Goal: Participate in discussion: Engage in conversation with other users on a specific topic

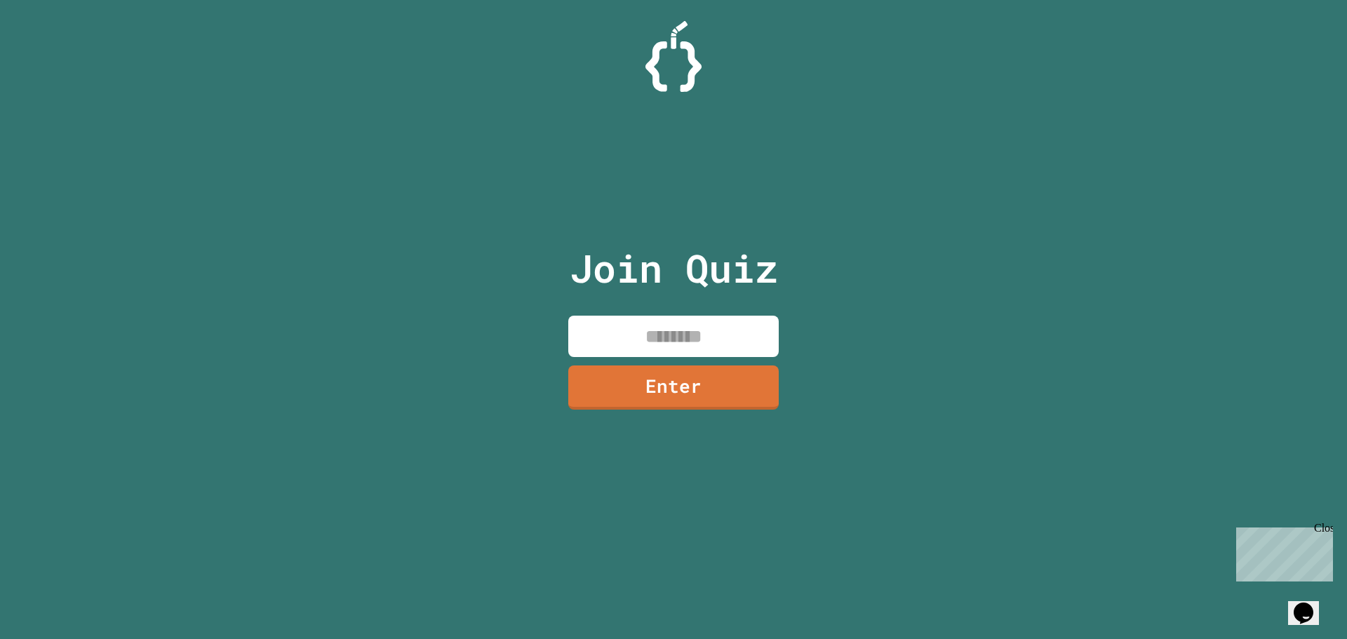
click at [676, 329] on input at bounding box center [673, 336] width 210 height 41
type input "********"
click at [687, 378] on link "Enter" at bounding box center [674, 385] width 194 height 46
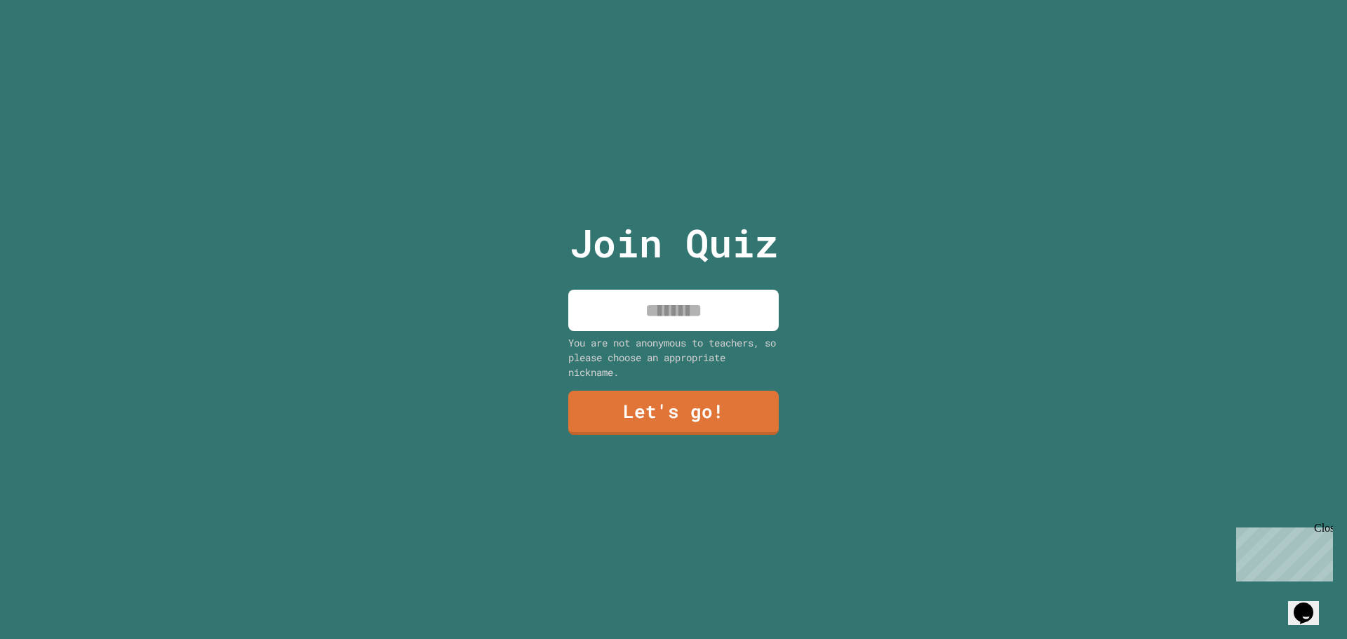
click at [673, 306] on input at bounding box center [673, 310] width 210 height 41
type input "******"
click at [625, 408] on link "Let's go!" at bounding box center [673, 411] width 199 height 46
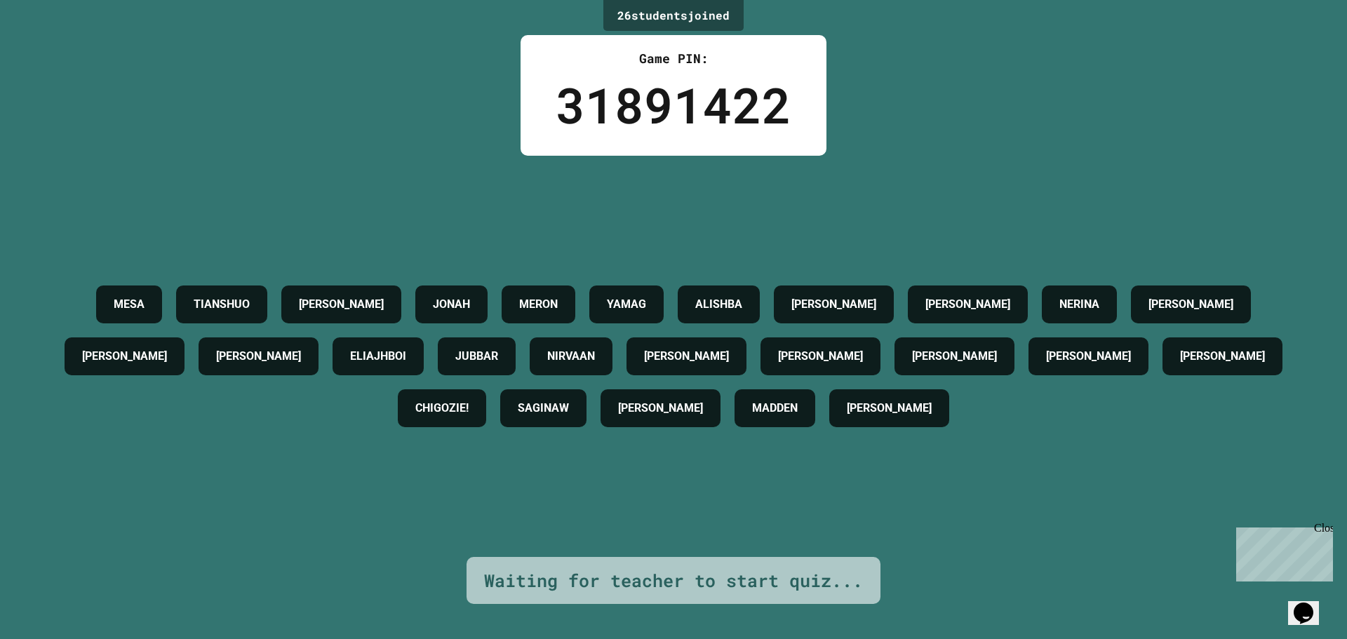
click at [1327, 528] on div "Close" at bounding box center [1323, 531] width 18 height 18
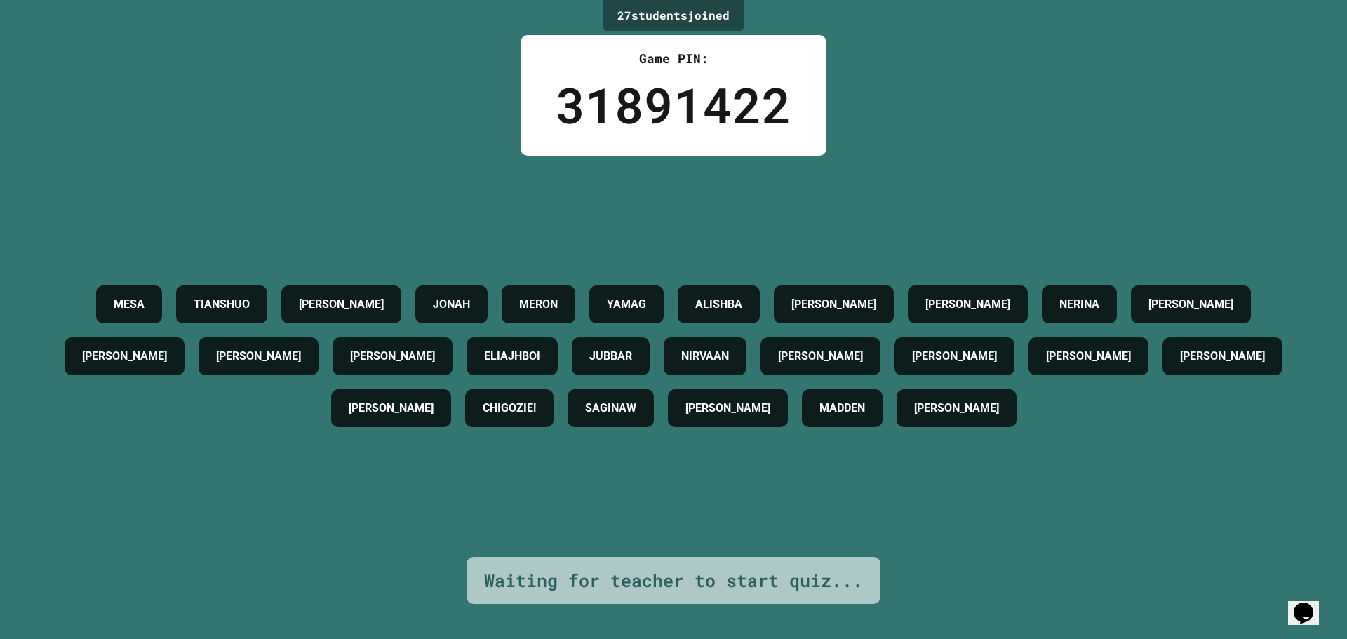
click at [609, 14] on div "27 student s joined" at bounding box center [673, 15] width 140 height 31
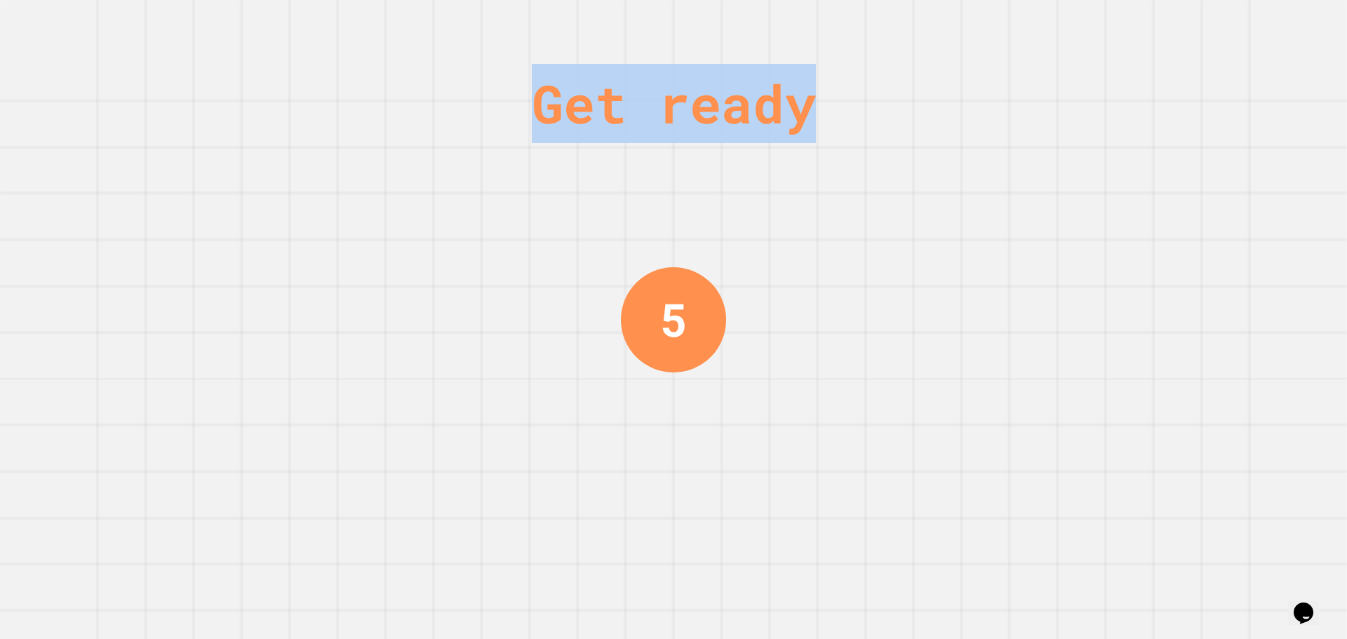
drag, startPoint x: 559, startPoint y: 114, endPoint x: 808, endPoint y: 112, distance: 249.0
click at [781, 129] on div "Get ready" at bounding box center [674, 103] width 284 height 79
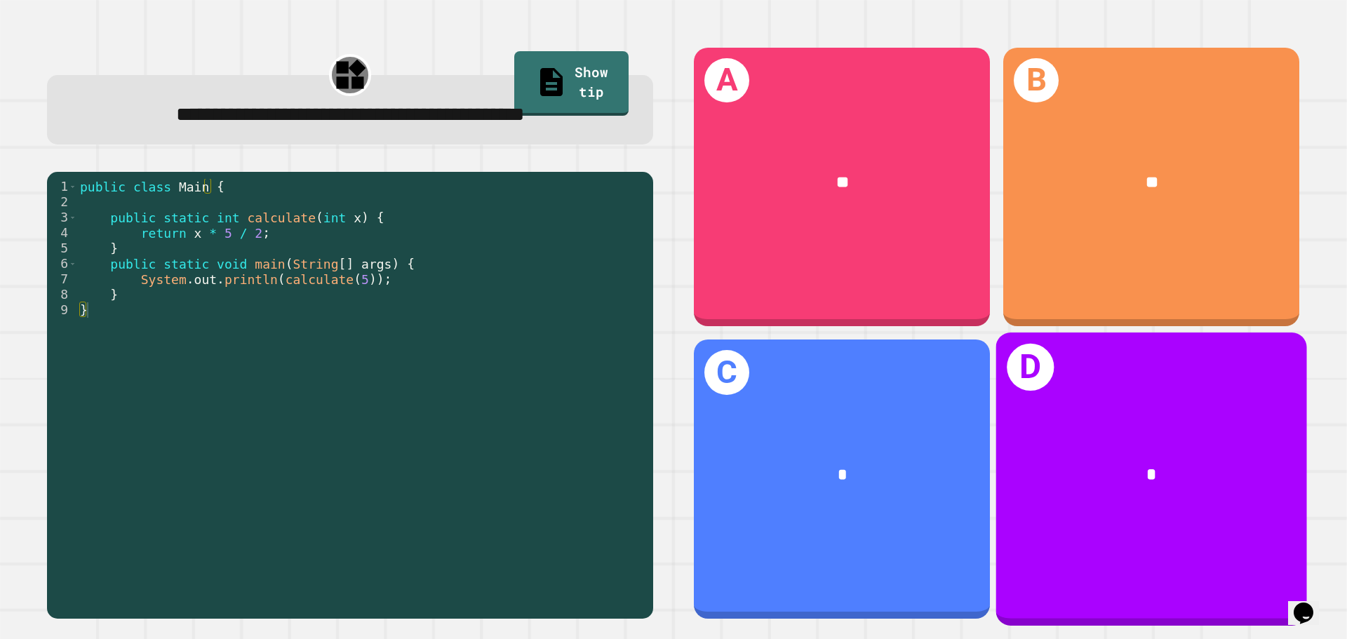
click at [1033, 366] on h1 "D" at bounding box center [1030, 367] width 47 height 47
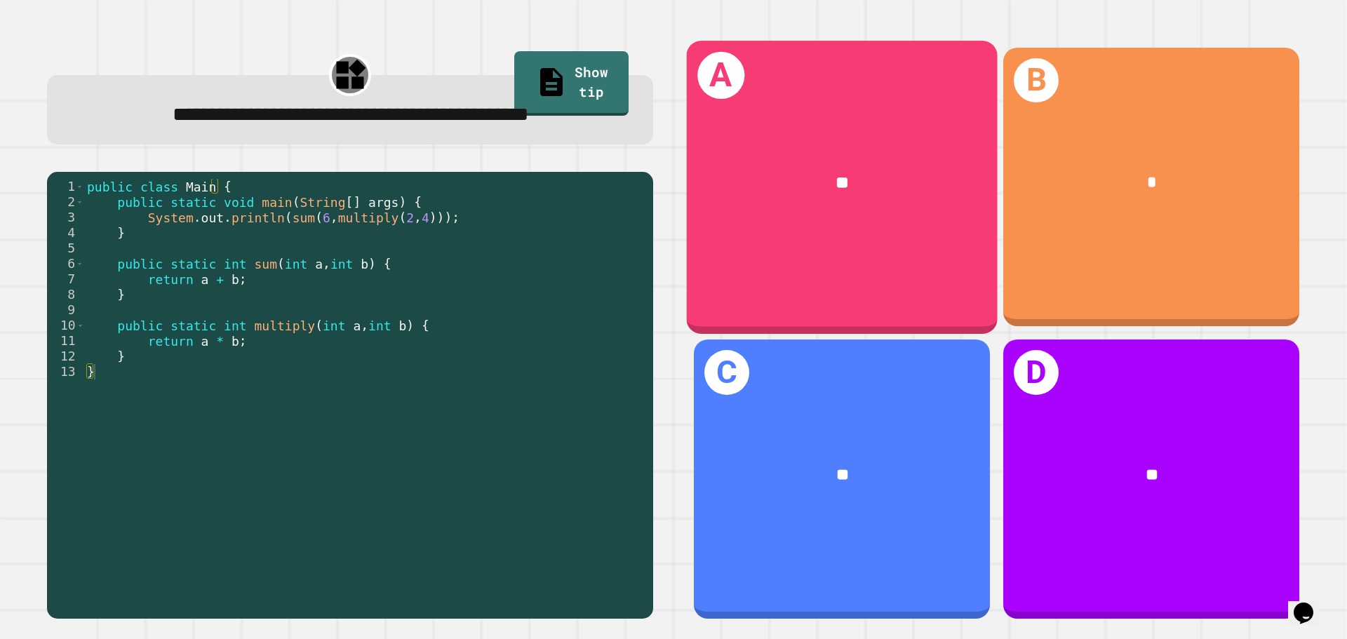
click at [797, 170] on div "**" at bounding box center [842, 183] width 242 height 26
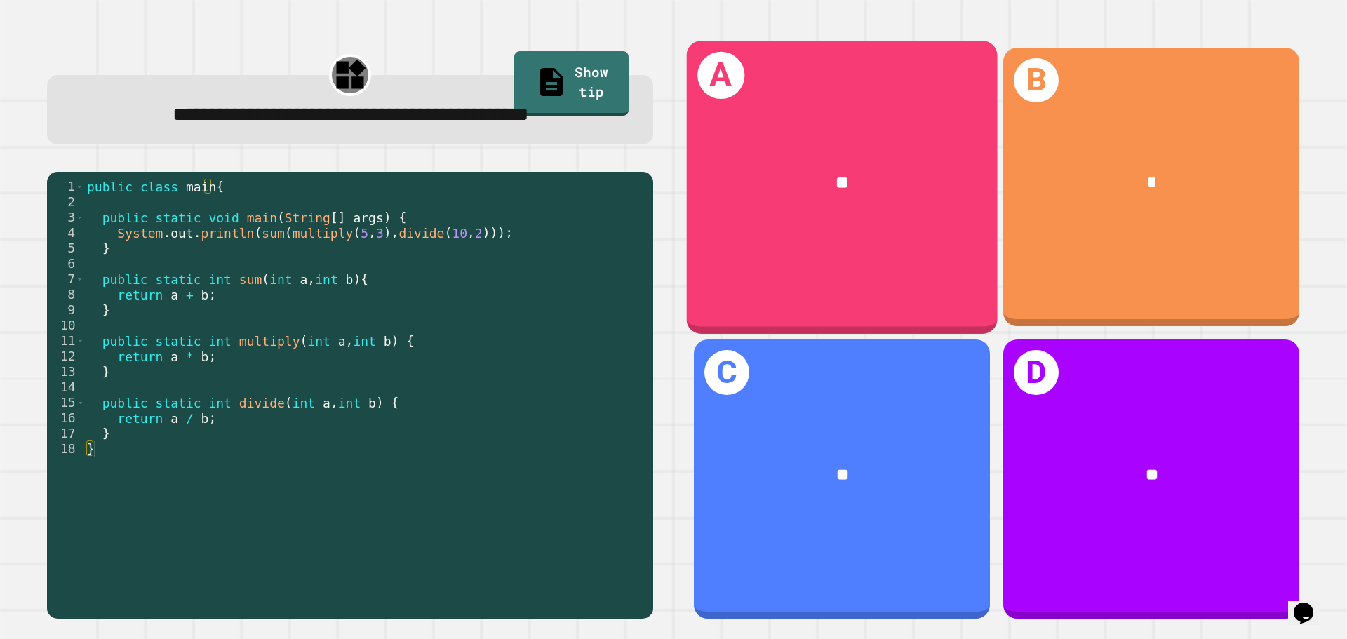
click at [863, 194] on div "**" at bounding box center [842, 183] width 311 height 94
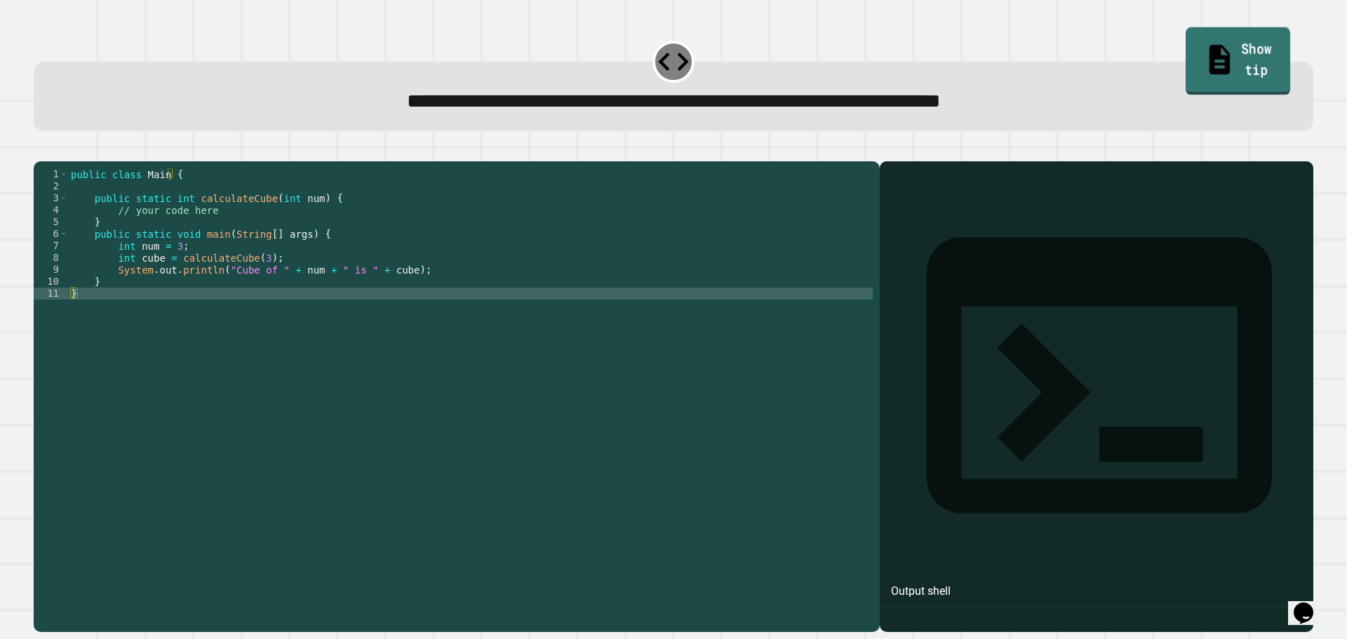
click at [1209, 53] on icon at bounding box center [1219, 59] width 20 height 29
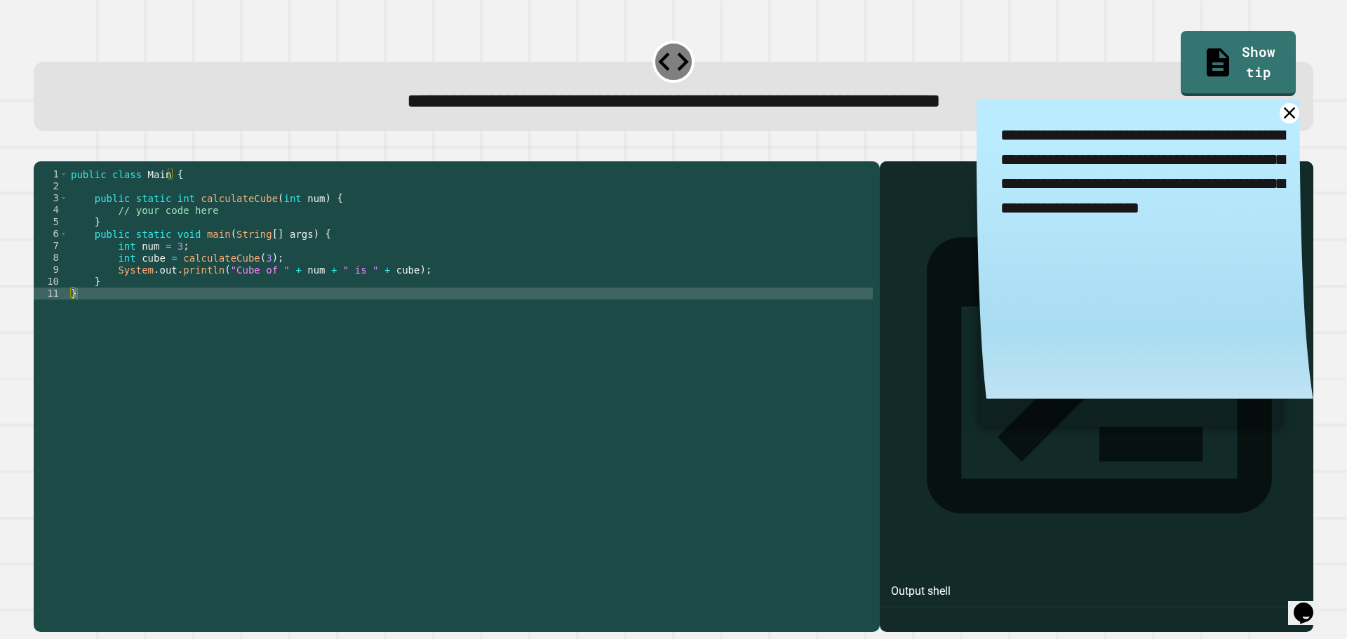
click at [426, 288] on div "public class Main { public static int calculateCube ( int num ) { // your code …" at bounding box center [470, 382] width 804 height 429
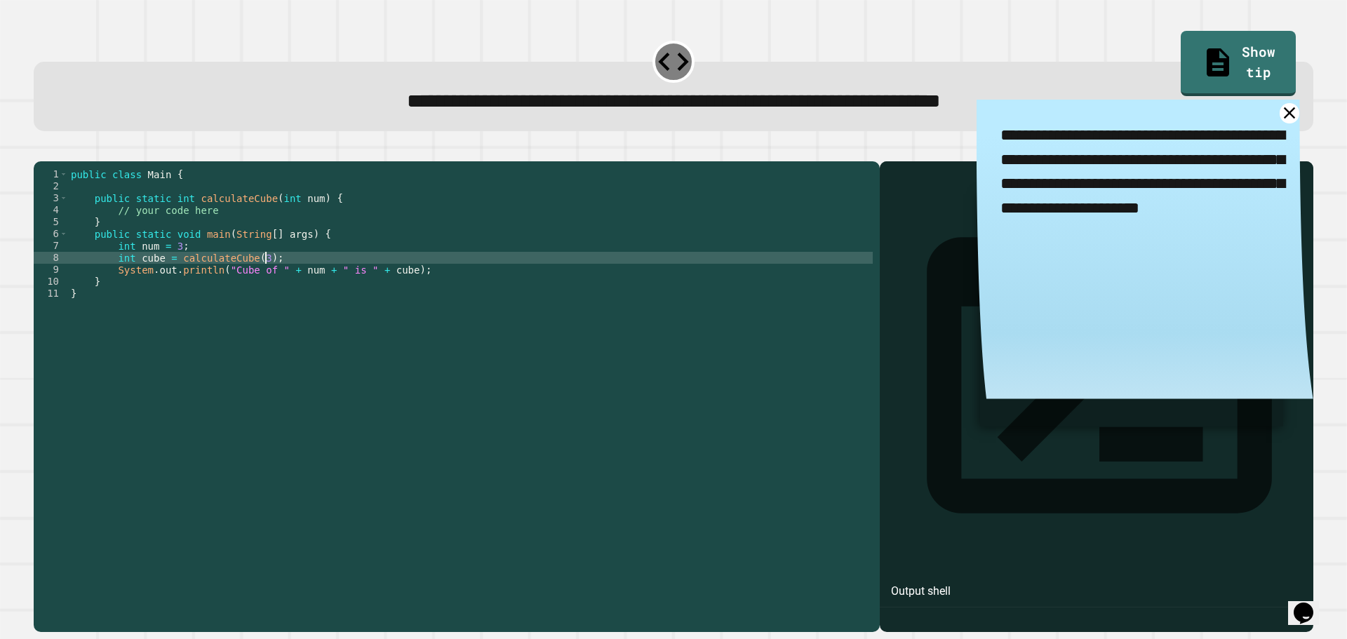
drag, startPoint x: 426, startPoint y: 281, endPoint x: 497, endPoint y: 342, distance: 93.5
drag, startPoint x: 497, startPoint y: 342, endPoint x: 410, endPoint y: 397, distance: 103.3
click at [410, 397] on div "public class Main { public static int calculateCube ( int num ) { // your code …" at bounding box center [470, 382] width 804 height 429
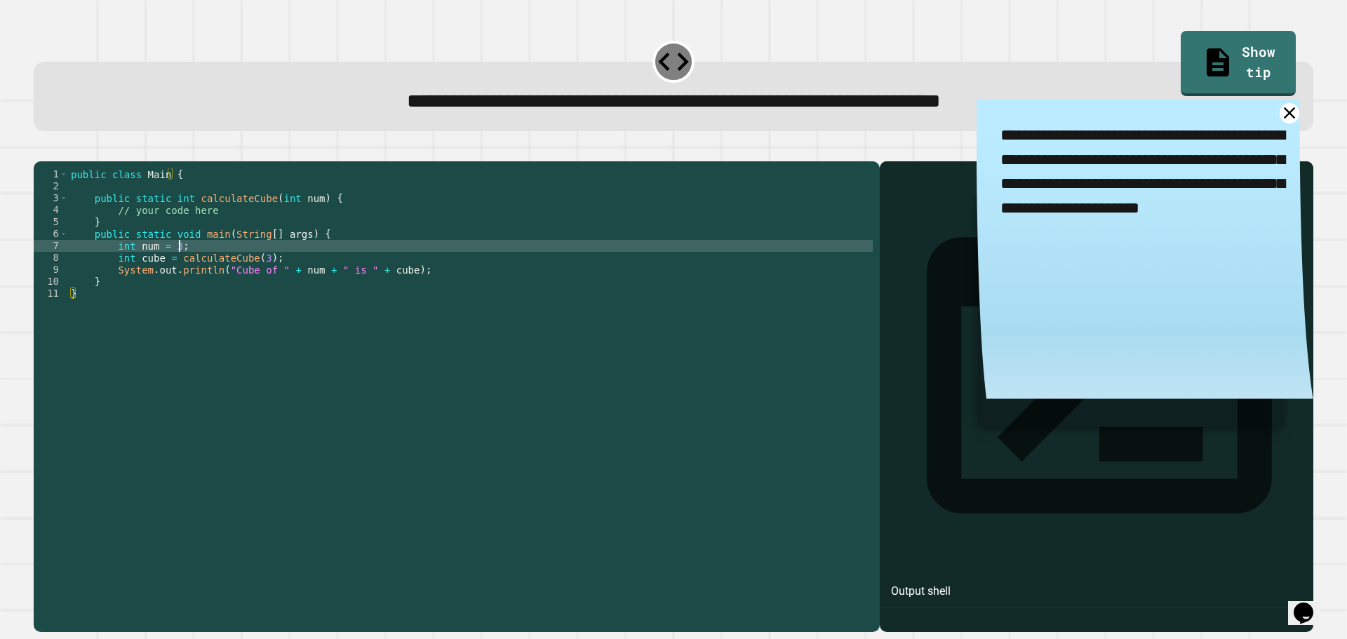
click at [278, 268] on div "public class Main { public static int calculateCube ( int num ) { // your code …" at bounding box center [470, 382] width 804 height 429
type textarea "**********"
click at [314, 280] on div "public class Main { public static int calculateCube ( int num ) { // your code …" at bounding box center [470, 382] width 804 height 429
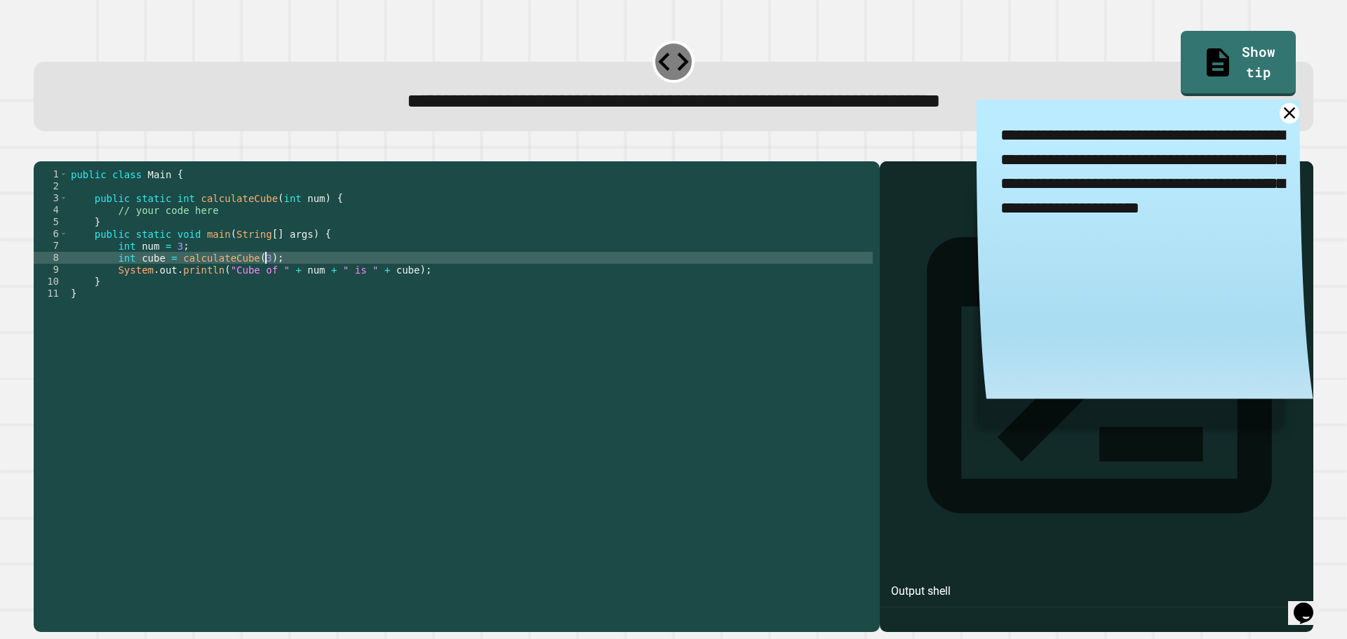
type textarea "**********"
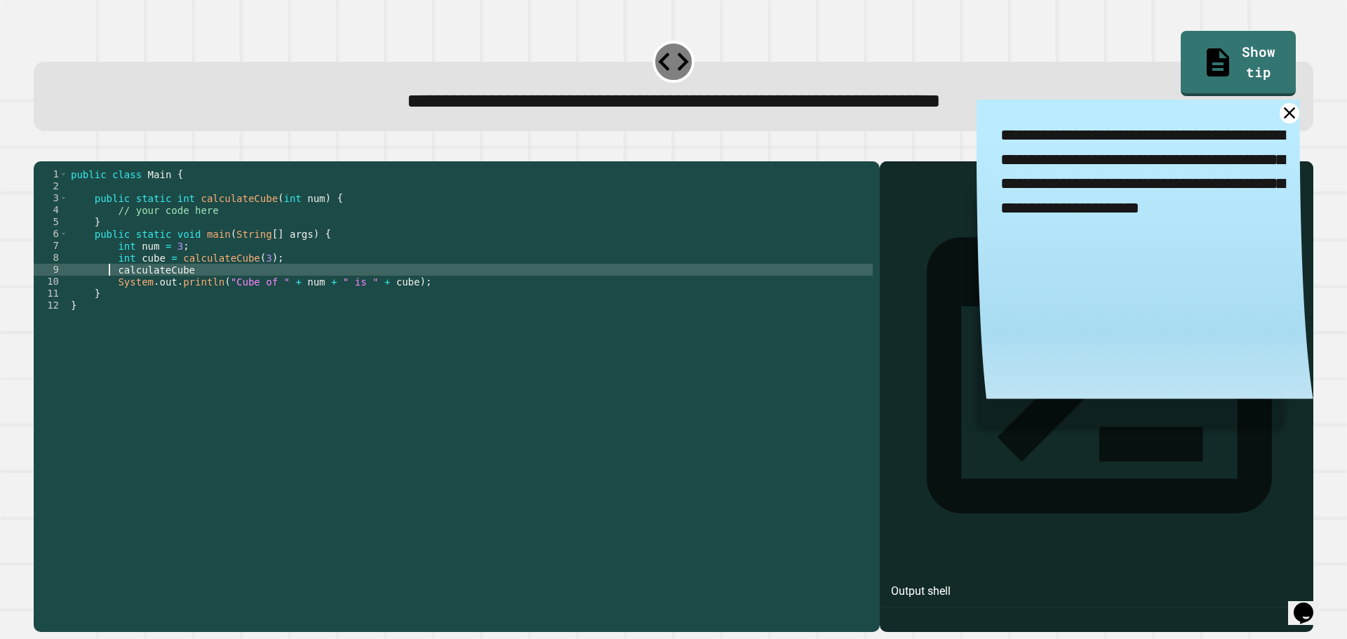
click at [111, 289] on div "public class Main { public static int calculateCube ( int num ) { // your code …" at bounding box center [470, 382] width 804 height 429
click at [107, 292] on div "public class Main { public static int calculateCube ( int num ) { // your code …" at bounding box center [470, 382] width 804 height 429
click at [255, 289] on div "public class Main { public static int calculateCube ( int num ) { // your code …" at bounding box center [470, 382] width 804 height 429
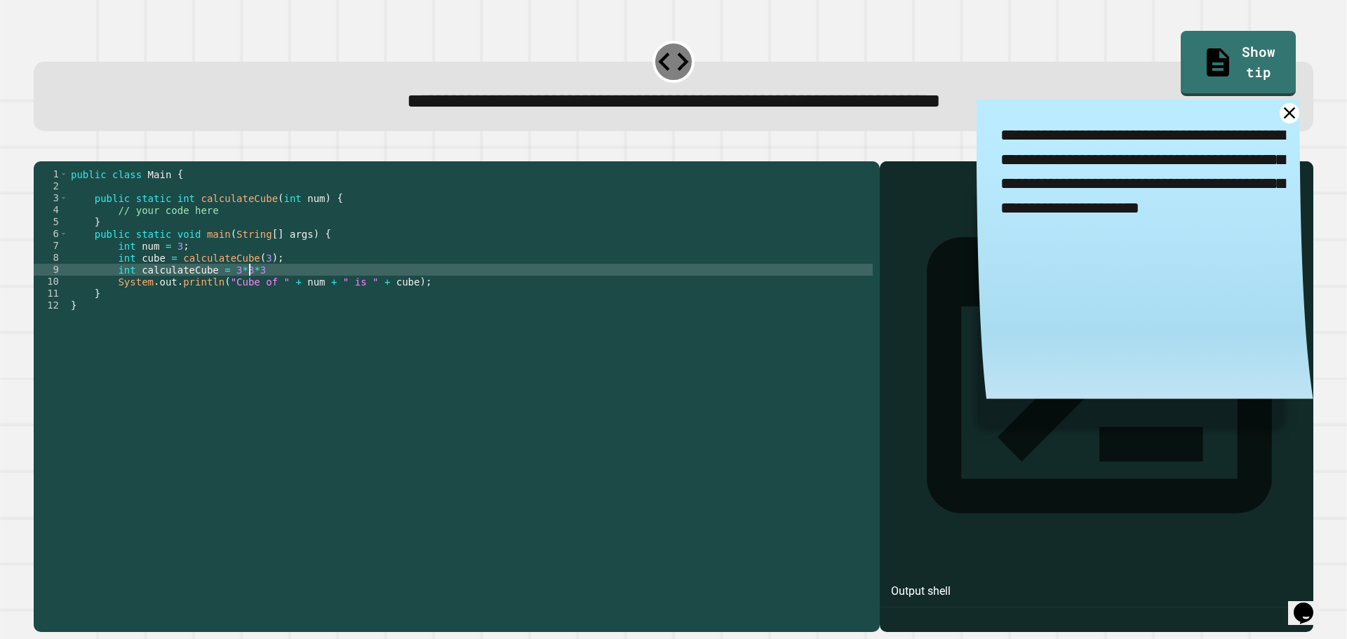
click at [41, 150] on button "button" at bounding box center [41, 150] width 0 height 0
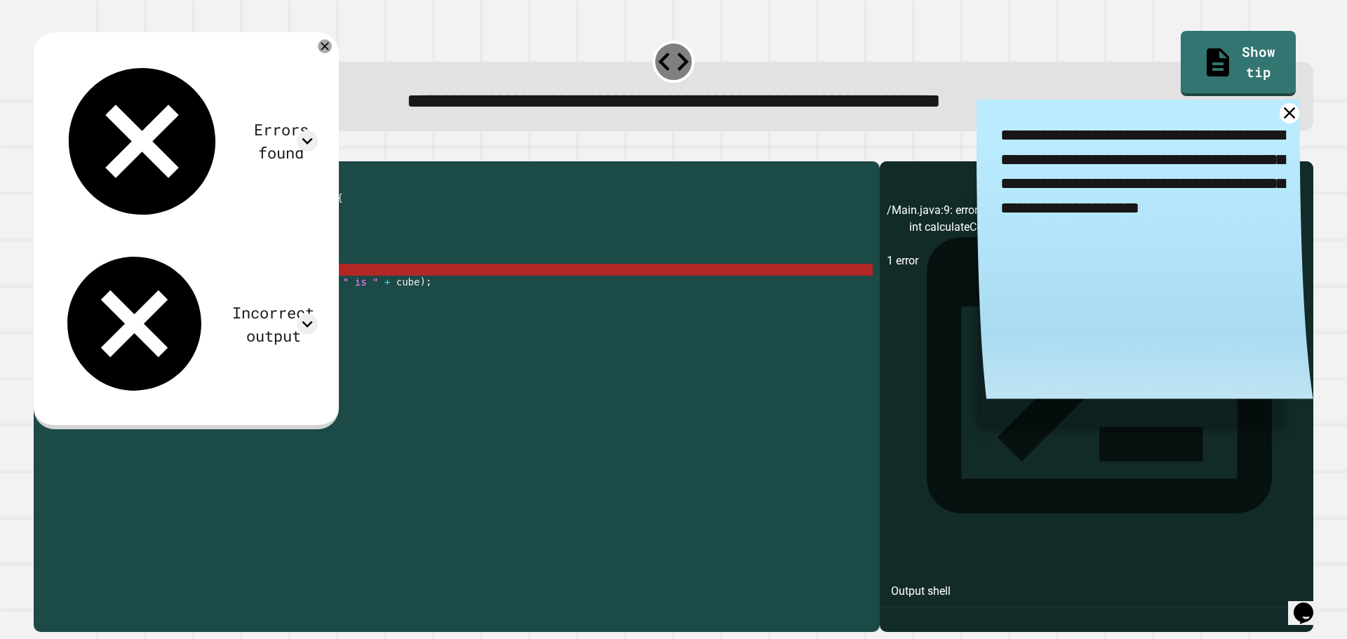
click at [267, 292] on div "public class Main { public static int calculateCube ( int num ) { // your code …" at bounding box center [470, 382] width 804 height 429
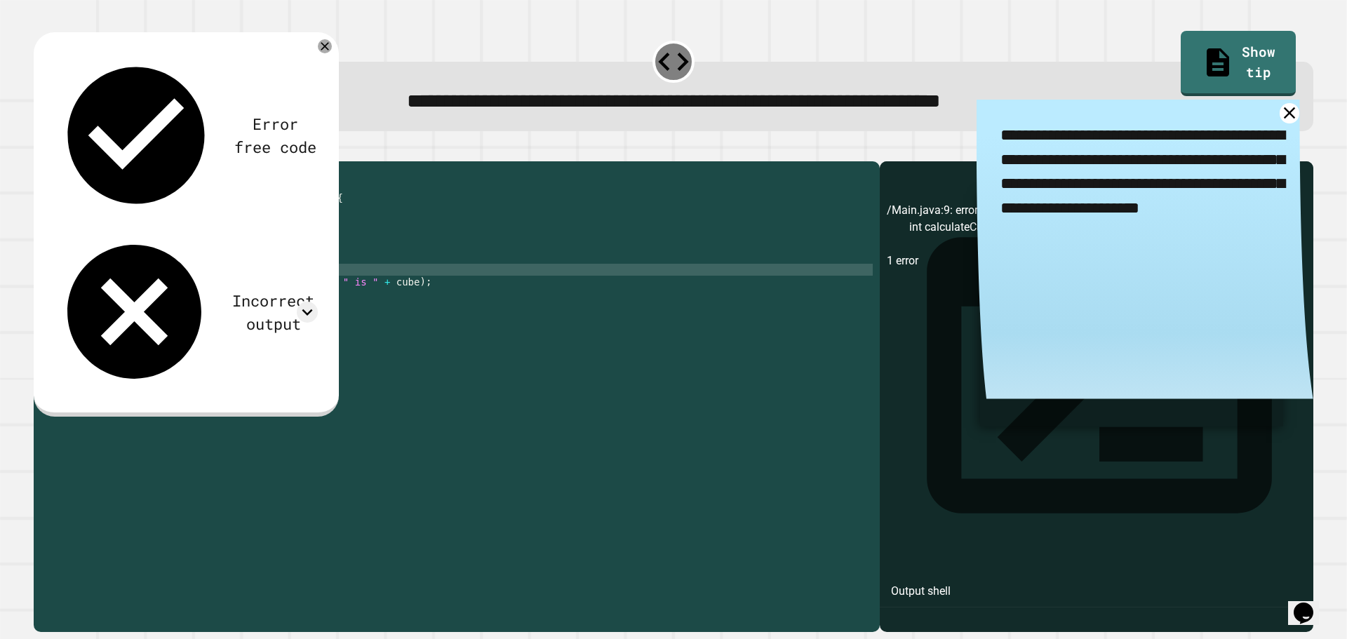
click at [167, 288] on div "public class Main { public static int calculateCube ( int num ) { // your code …" at bounding box center [470, 382] width 804 height 429
type textarea "**********"
click at [167, 287] on div "public class Main { public static int calculateCube ( int num ) { // your code …" at bounding box center [470, 370] width 804 height 405
click at [168, 288] on div "public class Main { public static int calculateCube ( int num ) { // your code …" at bounding box center [470, 382] width 804 height 429
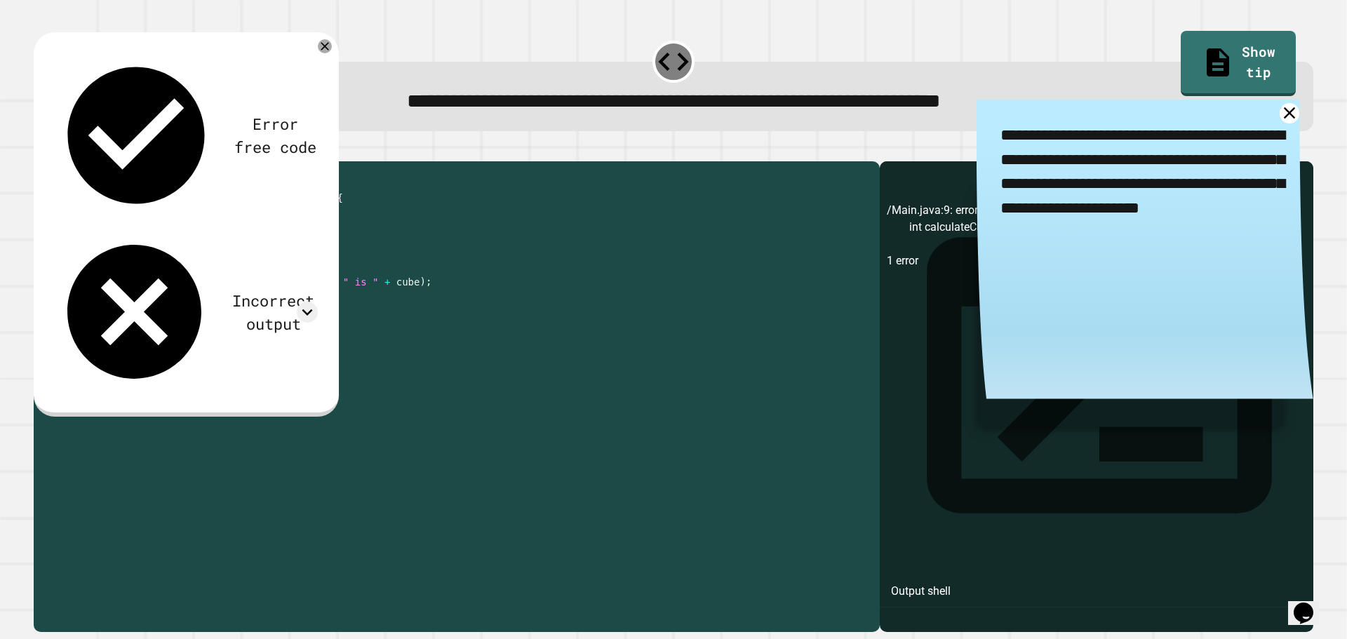
drag, startPoint x: 268, startPoint y: 290, endPoint x: 112, endPoint y: 288, distance: 155.7
click at [112, 288] on div "public class Main { public static int calculateCube ( int num ) { // your code …" at bounding box center [470, 382] width 804 height 429
type textarea "**********"
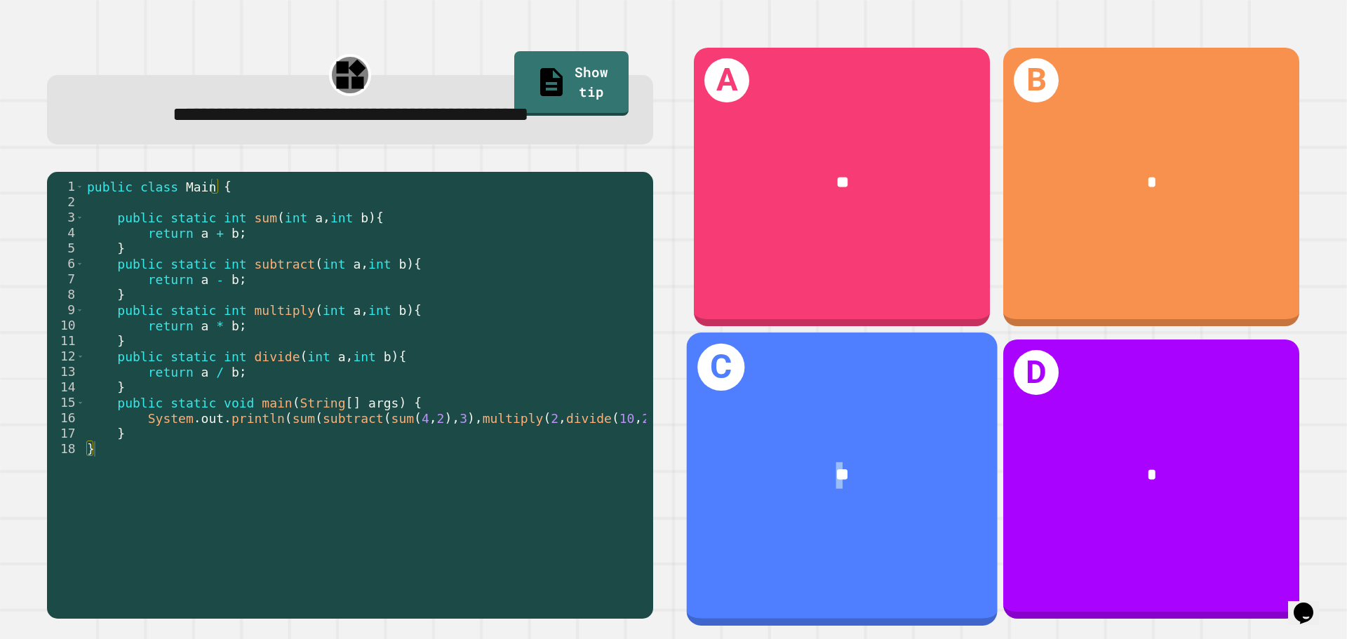
click at [823, 377] on div "C **" at bounding box center [842, 478] width 311 height 292
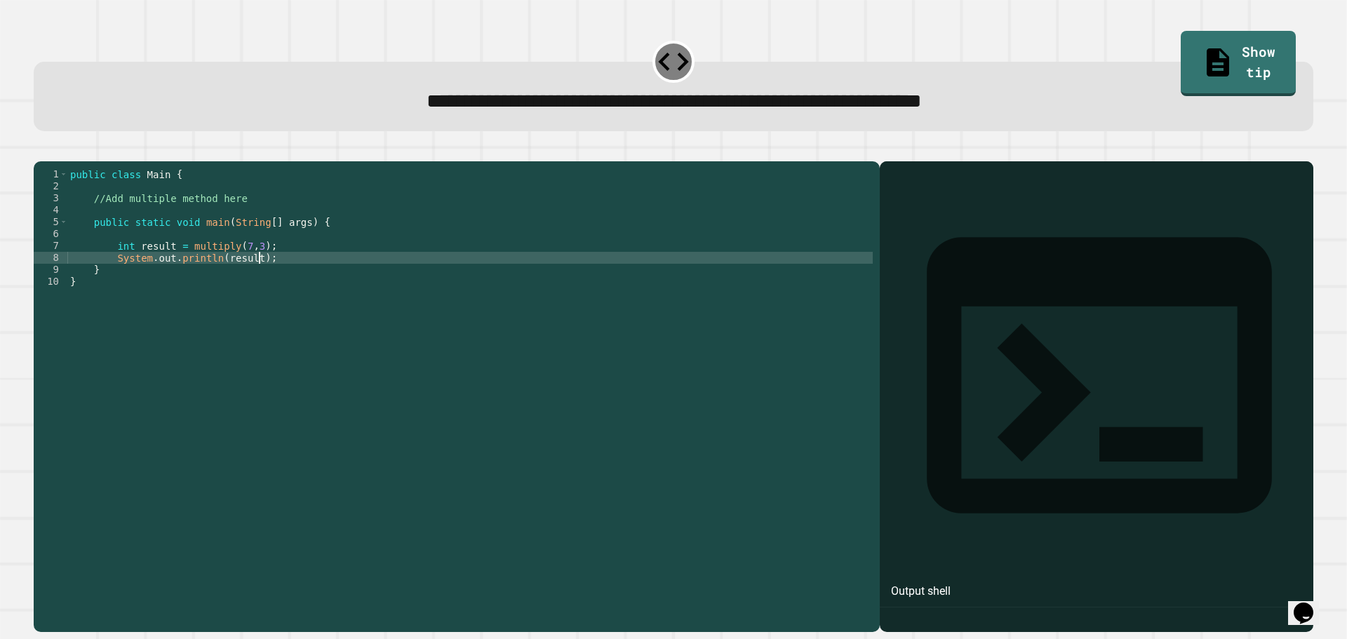
click at [281, 276] on div "public class Main { //Add multiple method here public static void main ( String…" at bounding box center [469, 382] width 805 height 429
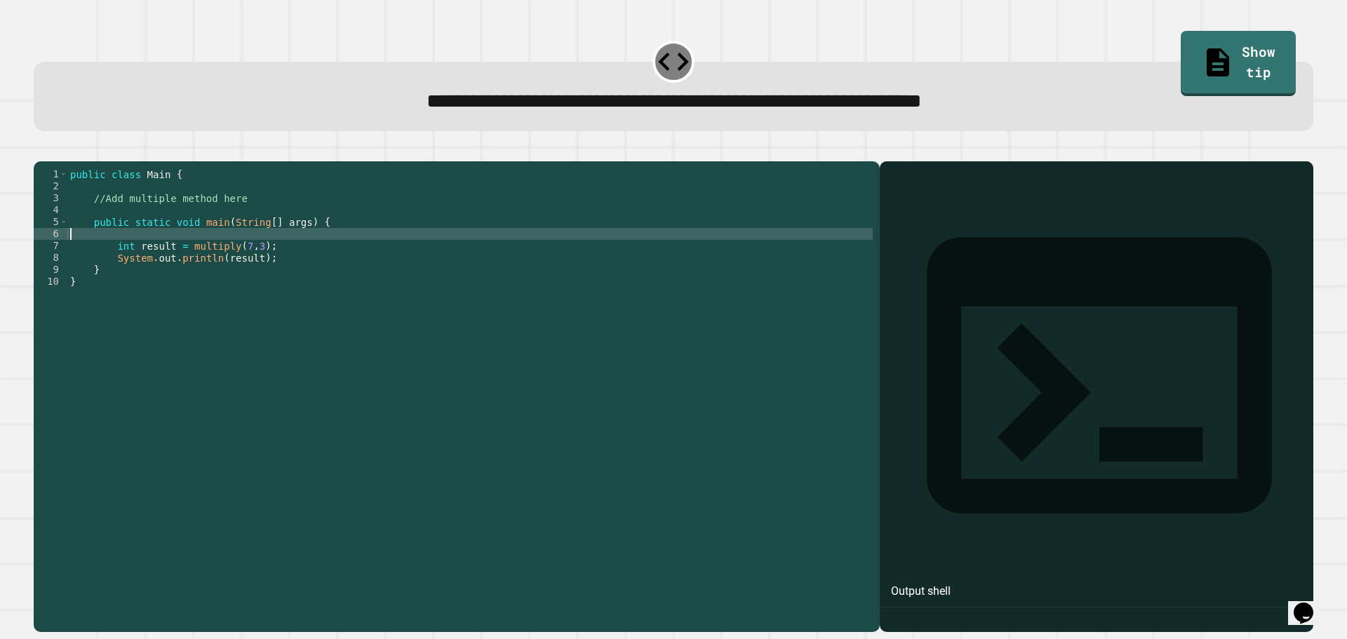
click at [258, 250] on div "public class Main { //Add multiple method here public static void main ( String…" at bounding box center [469, 382] width 805 height 429
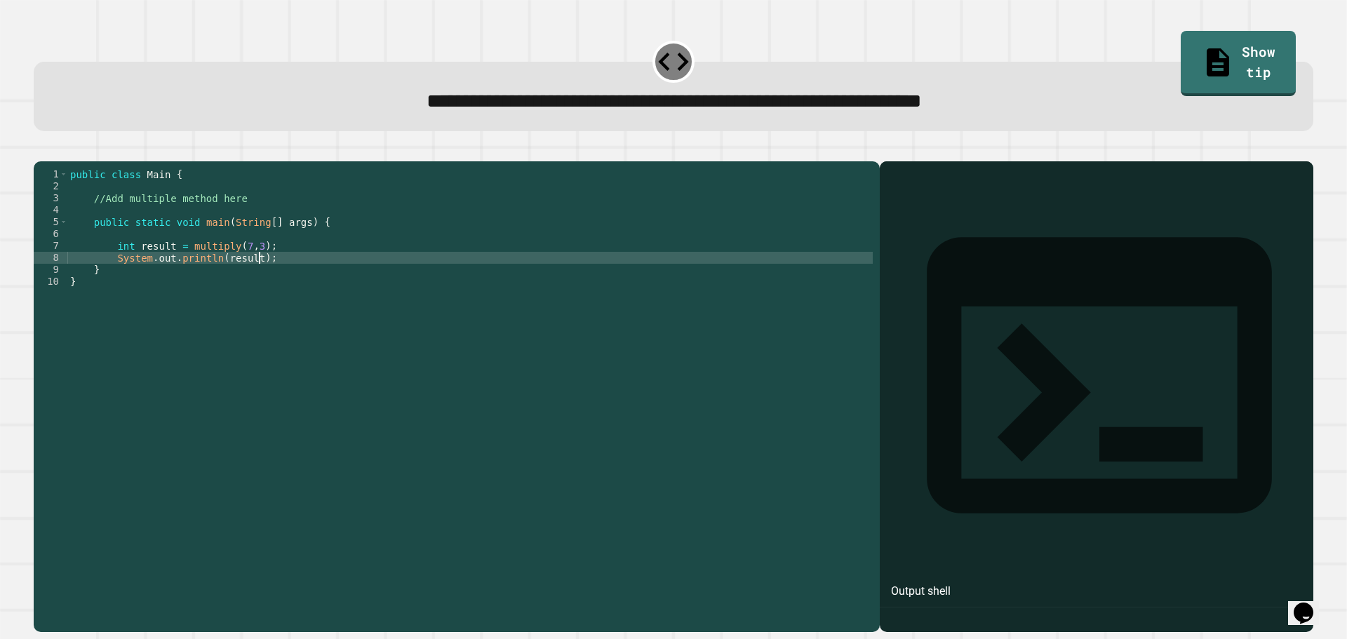
click at [285, 284] on div "public class Main { //Add multiple method here public static void main ( String…" at bounding box center [469, 382] width 805 height 429
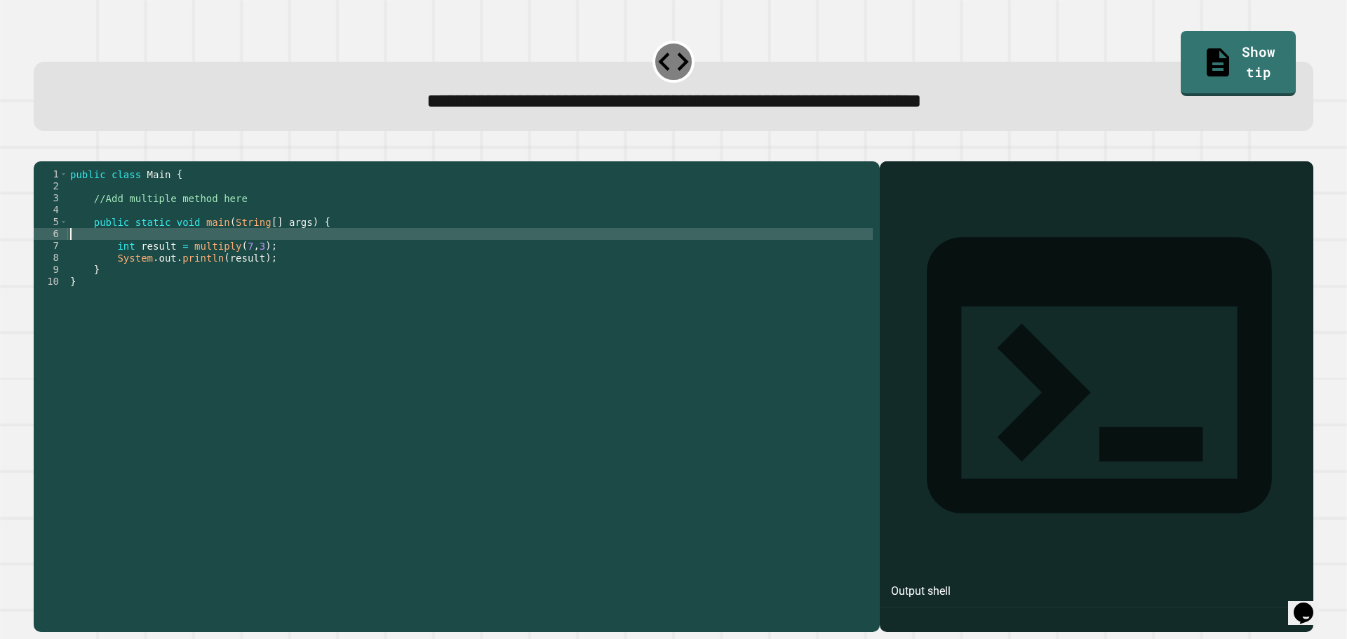
click at [249, 256] on div "public class Main { //Add multiple method here public static void main ( String…" at bounding box center [469, 382] width 805 height 429
click at [161, 249] on div "public class Main { //Add multiple method here public static void main ( String…" at bounding box center [469, 382] width 805 height 429
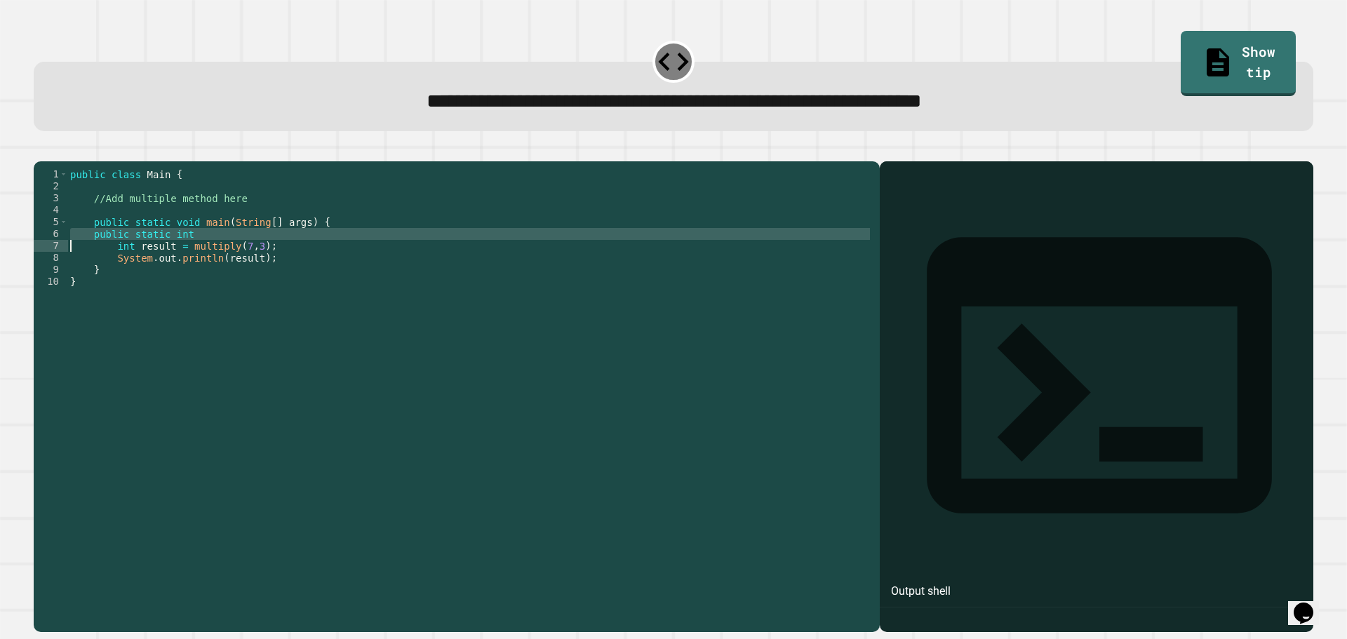
click at [191, 252] on div "public class Main { //Add multiple method here public static void main ( String…" at bounding box center [469, 370] width 805 height 405
click at [191, 252] on div "public class Main { //Add multiple method here public static void main ( String…" at bounding box center [469, 382] width 805 height 429
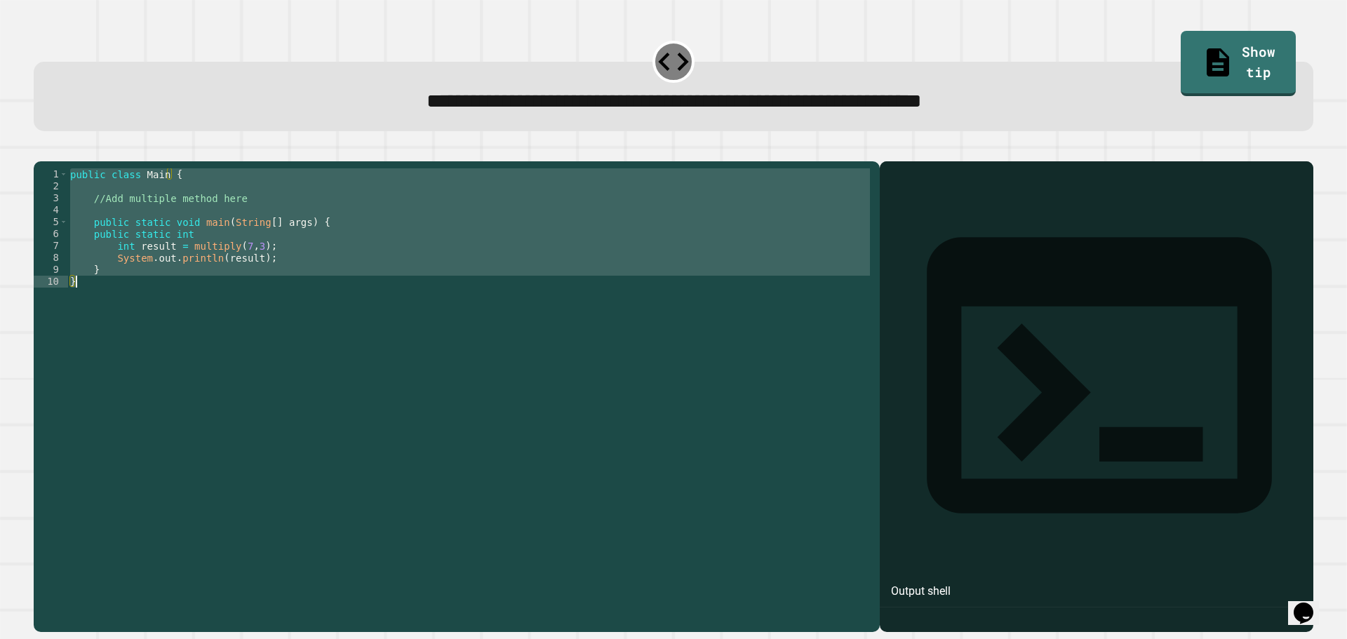
drag, startPoint x: 191, startPoint y: 252, endPoint x: 108, endPoint y: 261, distance: 83.3
click at [108, 261] on div "public class Main { //Add multiple method here public static void main ( String…" at bounding box center [469, 382] width 805 height 429
click at [88, 259] on div "public class Main { //Add multiple method here public static void main ( String…" at bounding box center [469, 370] width 805 height 405
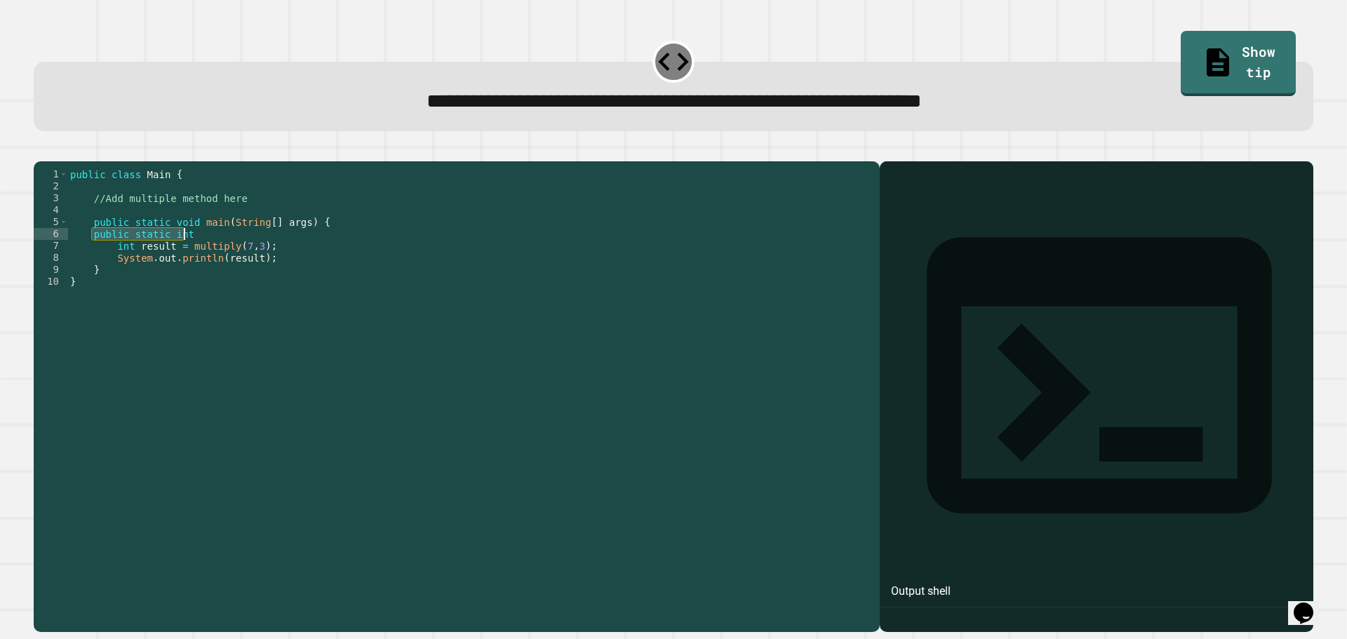
drag, startPoint x: 90, startPoint y: 253, endPoint x: 196, endPoint y: 258, distance: 105.3
click at [196, 258] on div "public class Main { //Add multiple method here public static void main ( String…" at bounding box center [469, 382] width 805 height 429
type textarea "*"
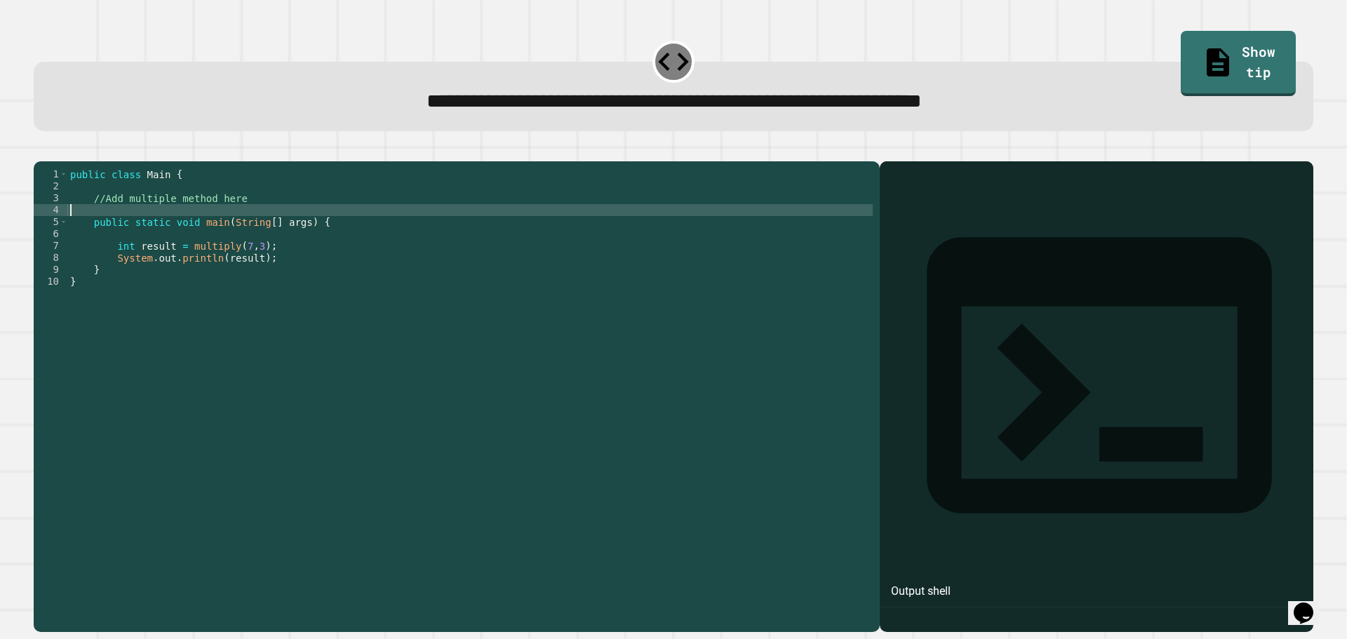
click at [182, 229] on div "public class Main { //Add multiple method here public static void main ( String…" at bounding box center [469, 382] width 805 height 429
click at [226, 220] on div "public class Main { //Add multiple method here public static void main ( String…" at bounding box center [469, 382] width 805 height 429
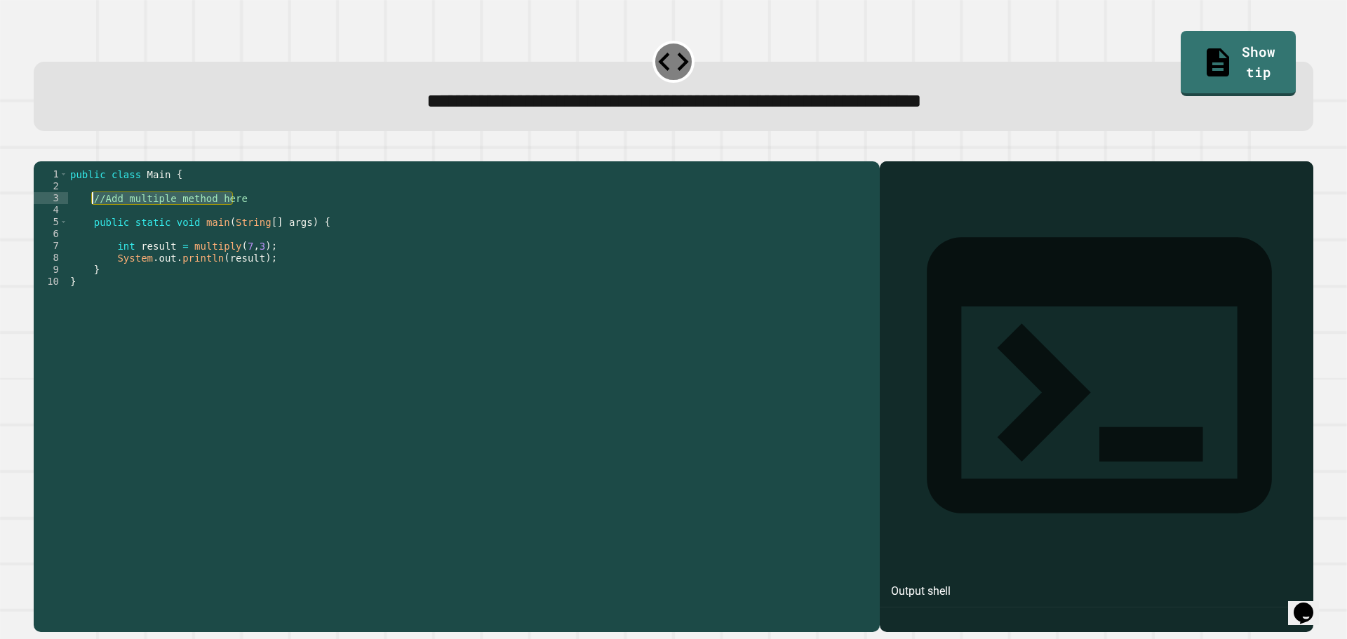
drag, startPoint x: 234, startPoint y: 218, endPoint x: 90, endPoint y: 218, distance: 144.5
click at [90, 218] on div "public class Main { //Add multiple method here public static void main ( String…" at bounding box center [469, 382] width 805 height 429
type textarea "**********"
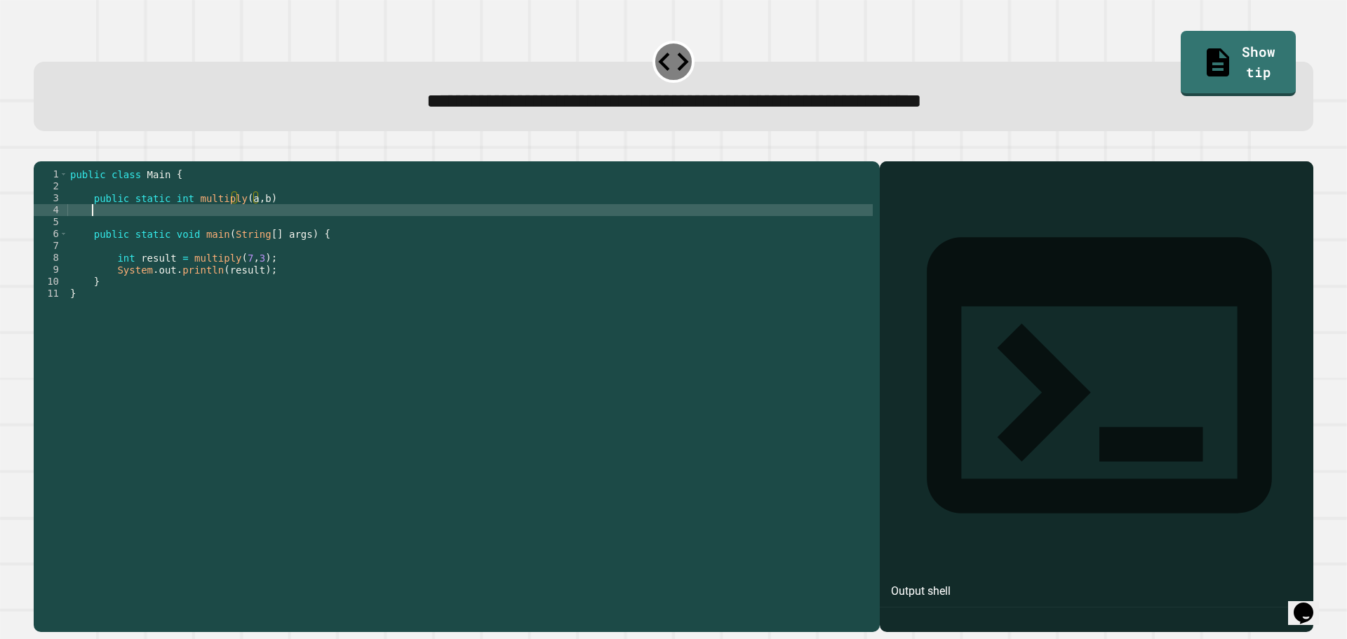
scroll to position [0, 1]
type textarea "*"
